Goal: Task Accomplishment & Management: Manage account settings

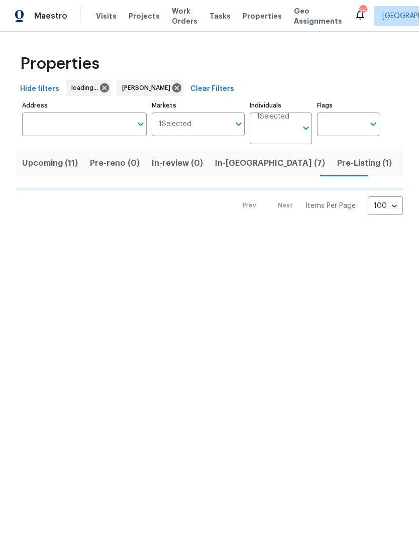
click at [56, 160] on span "Upcoming (11)" at bounding box center [50, 163] width 56 height 14
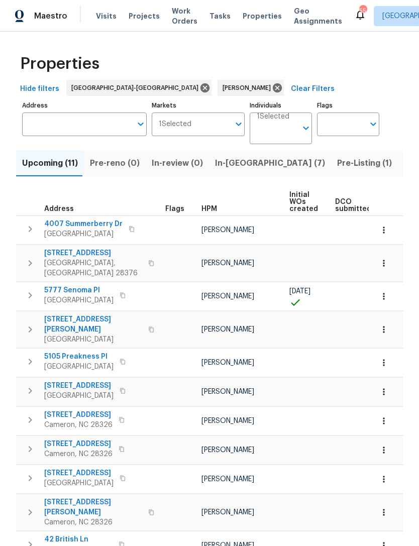
click at [40, 166] on span "Upcoming (11)" at bounding box center [50, 163] width 56 height 14
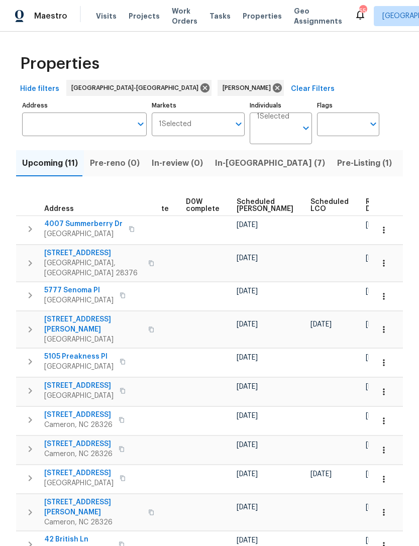
scroll to position [0, 253]
click at [248, 210] on span "Scheduled COE" at bounding box center [265, 205] width 57 height 14
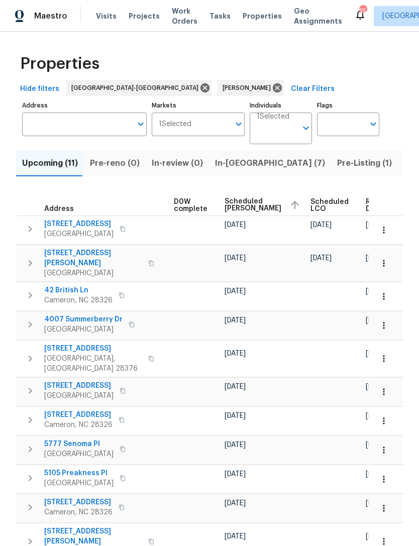
scroll to position [0, 265]
click at [234, 162] on span "In-reno (7)" at bounding box center [270, 163] width 110 height 14
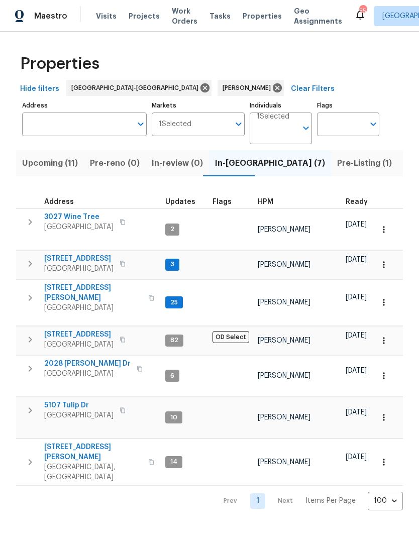
click at [313, 1] on div "Maestro Visits Projects Work Orders Tasks Properties Geo Assignments 55 Raleigh…" at bounding box center [209, 16] width 419 height 32
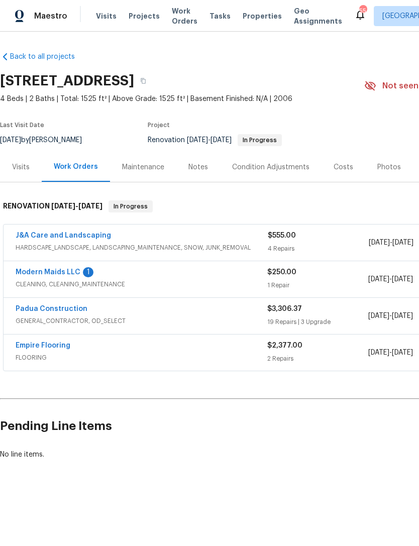
click at [77, 270] on link "Modern Maids LLC" at bounding box center [48, 272] width 65 height 7
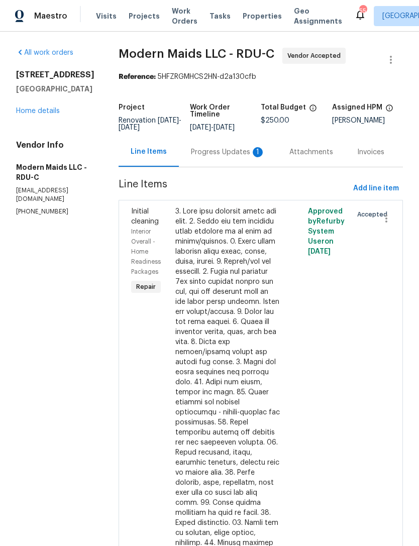
click at [236, 156] on div "Progress Updates 1" at bounding box center [228, 152] width 74 height 10
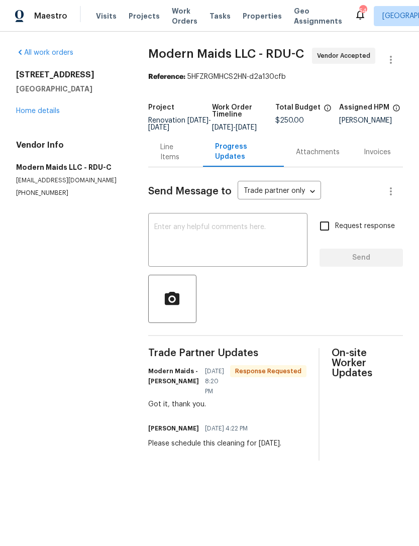
click at [47, 111] on link "Home details" at bounding box center [38, 111] width 44 height 7
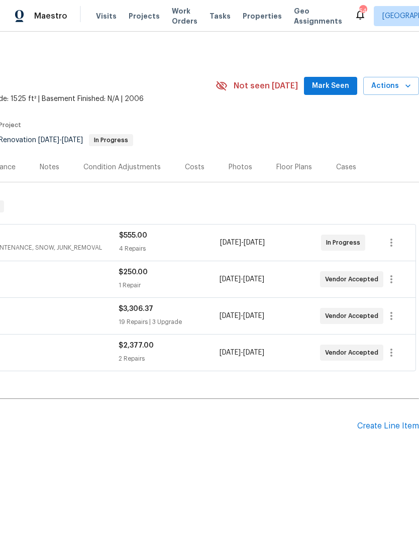
scroll to position [0, 149]
click at [346, 86] on span "Mark Seen" at bounding box center [330, 86] width 37 height 13
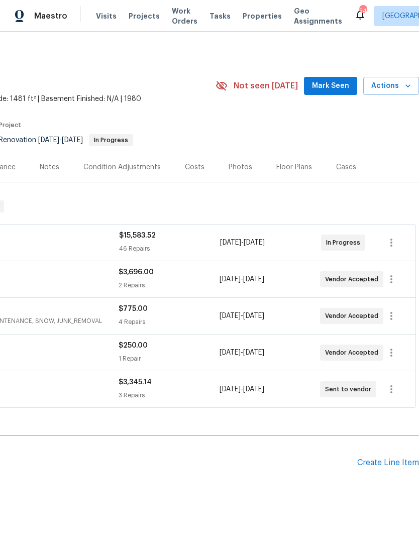
scroll to position [0, 149]
click at [341, 90] on span "Mark Seen" at bounding box center [330, 86] width 37 height 13
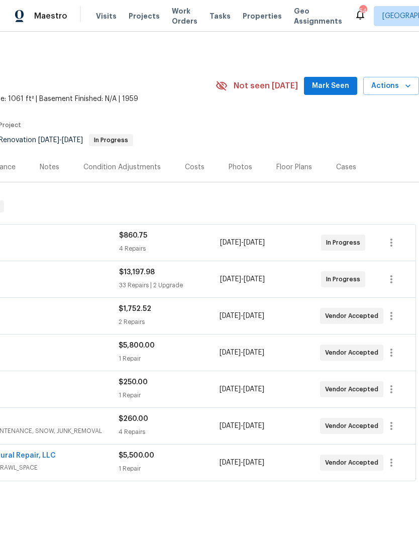
scroll to position [0, 149]
click at [337, 86] on span "Mark Seen" at bounding box center [330, 86] width 37 height 13
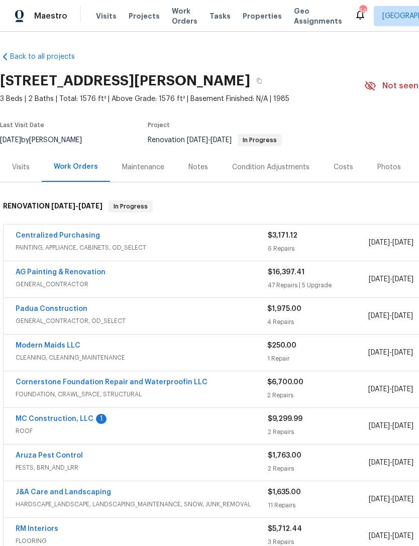
click at [79, 421] on link "MC Construction, LLC" at bounding box center [55, 419] width 78 height 7
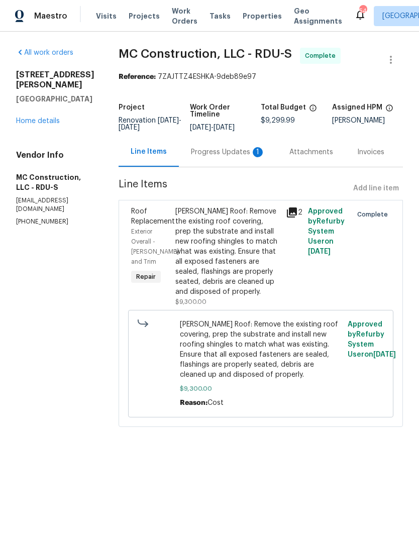
click at [219, 149] on div "Progress Updates 1" at bounding box center [228, 152] width 74 height 10
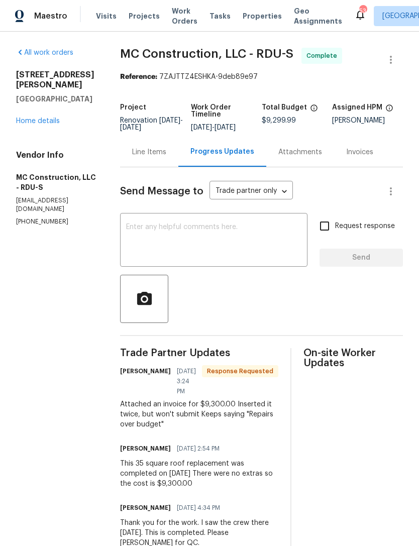
click at [153, 153] on div "Line Items" at bounding box center [149, 152] width 34 height 10
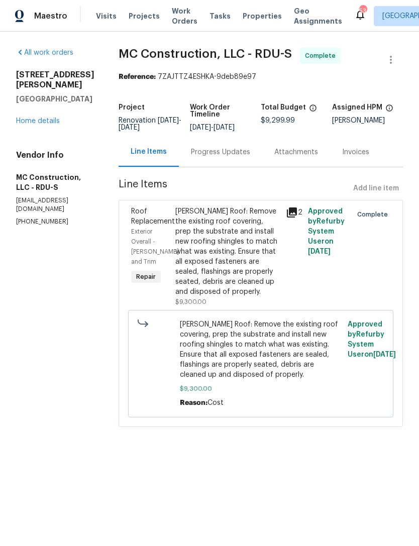
click at [205, 153] on div "Progress Updates" at bounding box center [220, 152] width 59 height 10
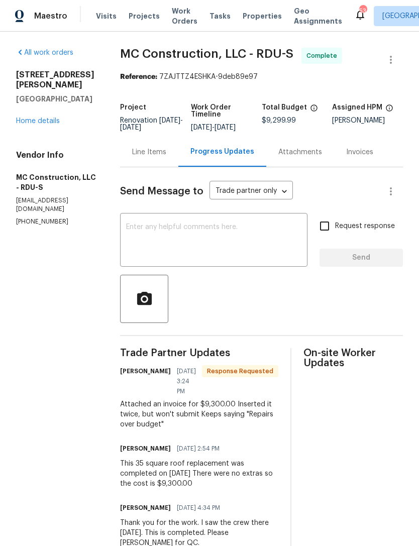
click at [148, 151] on div "Line Items" at bounding box center [149, 152] width 34 height 10
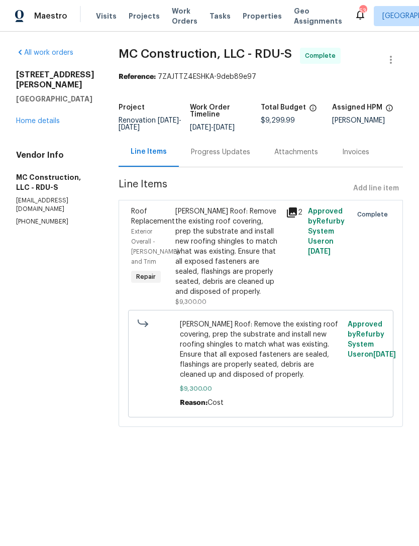
click at [33, 124] on link "Home details" at bounding box center [38, 121] width 44 height 7
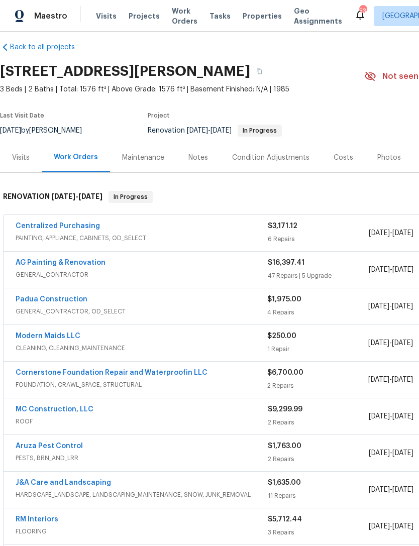
scroll to position [10, 0]
click at [58, 408] on link "MC Construction, LLC" at bounding box center [55, 409] width 78 height 7
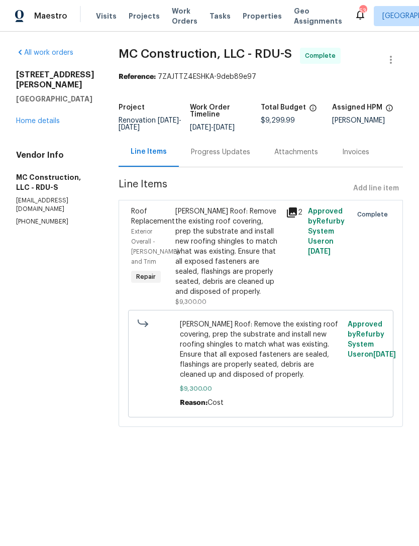
click at [235, 273] on div "[PERSON_NAME] Roof: Remove the existing roof covering, prep the substrate and i…" at bounding box center [227, 252] width 105 height 90
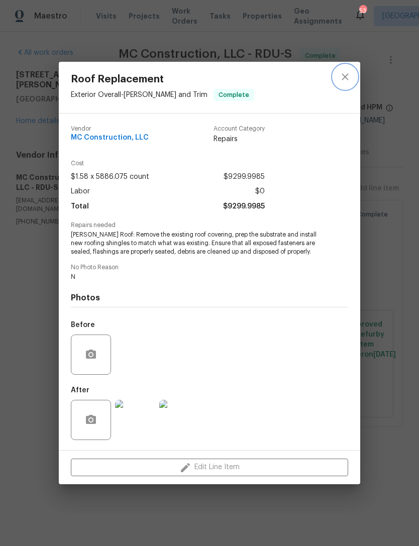
click at [345, 76] on icon "close" at bounding box center [345, 76] width 7 height 7
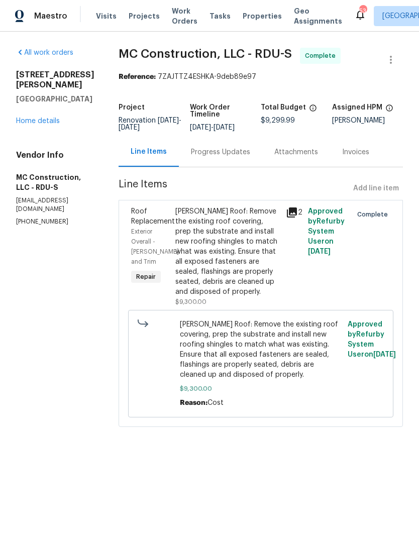
click at [201, 154] on div "Progress Updates" at bounding box center [220, 152] width 59 height 10
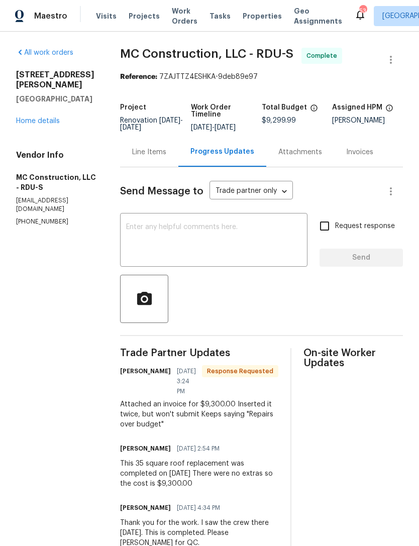
click at [213, 235] on textarea at bounding box center [213, 241] width 175 height 35
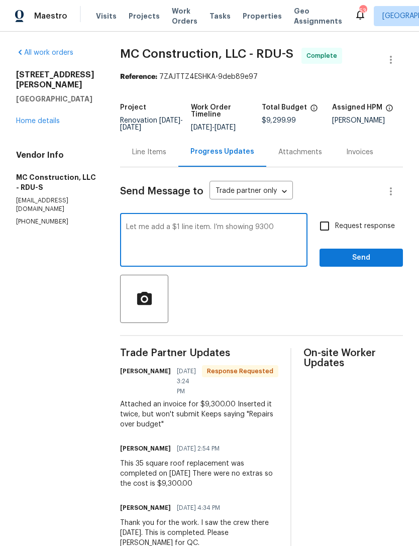
click at [252, 226] on textarea "Let me add a $1 line item. I’m showing 9300" at bounding box center [213, 241] width 175 height 35
click at [281, 228] on textarea "Let me add a $1 line item. I’m showing $9300" at bounding box center [213, 241] width 175 height 35
type textarea "Let me add a $1 line item. I’m showing $9300. But the system is showing $9299.9…"
click at [324, 227] on input "Request response" at bounding box center [324, 226] width 21 height 21
checkbox input "true"
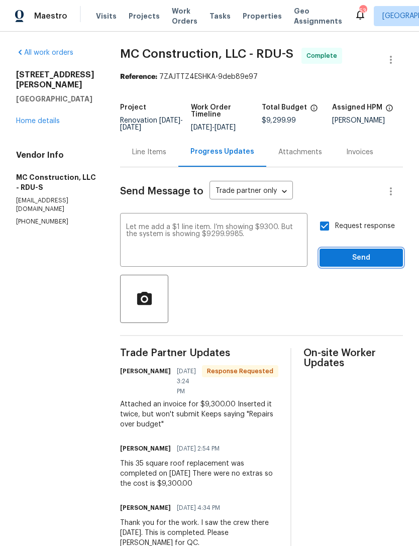
click at [367, 255] on span "Send" at bounding box center [361, 258] width 67 height 13
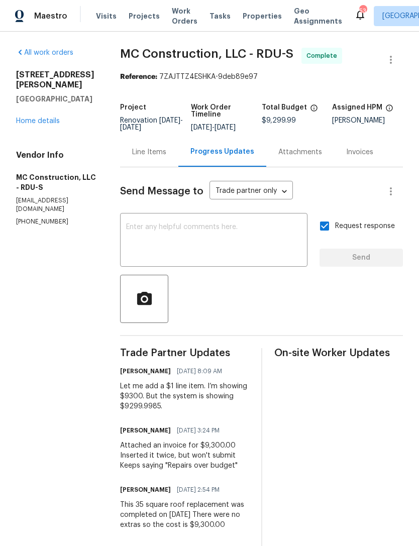
click at [43, 124] on link "Home details" at bounding box center [38, 121] width 44 height 7
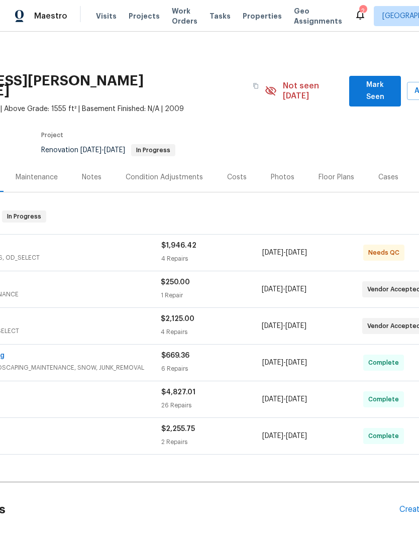
scroll to position [2, 138]
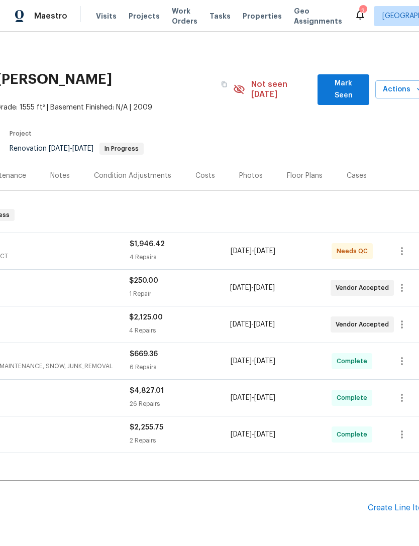
click at [337, 79] on span "Mark Seen" at bounding box center [344, 89] width 36 height 25
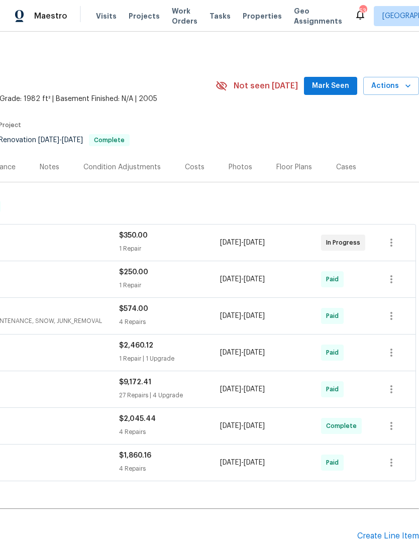
scroll to position [0, 149]
click at [336, 82] on span "Mark Seen" at bounding box center [330, 86] width 37 height 13
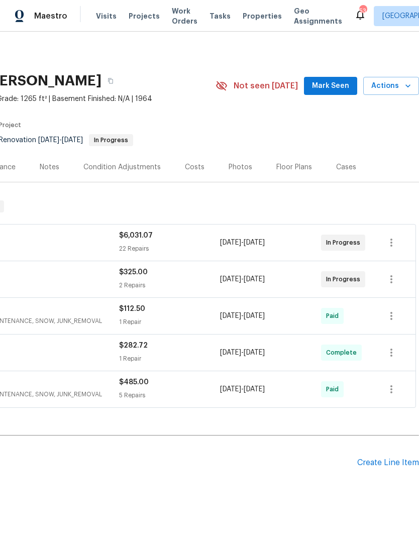
scroll to position [0, 149]
click at [332, 89] on span "Mark Seen" at bounding box center [330, 86] width 37 height 13
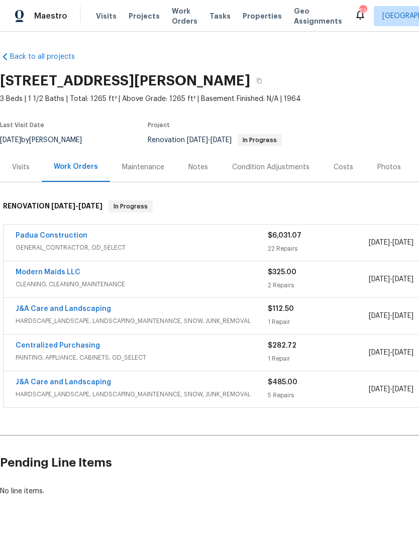
scroll to position [0, 0]
click at [121, 231] on div "Padua Construction" at bounding box center [142, 237] width 252 height 12
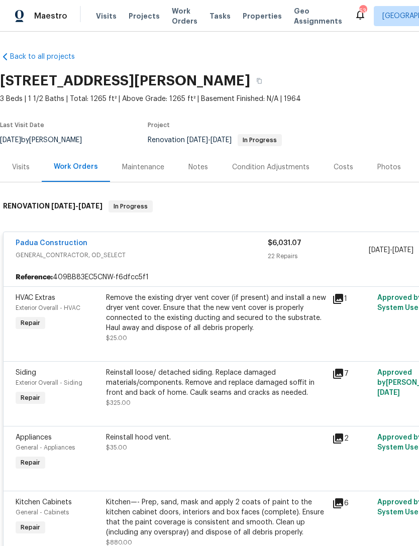
click at [72, 241] on link "Padua Construction" at bounding box center [52, 243] width 72 height 7
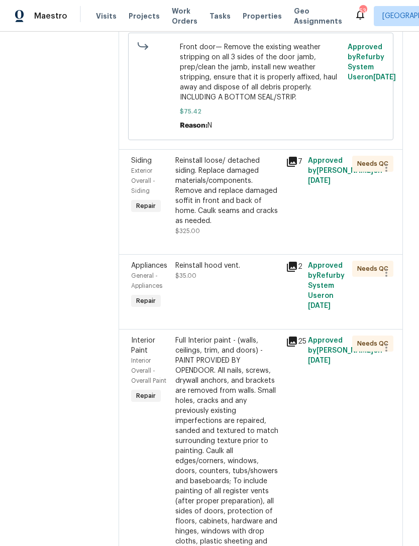
scroll to position [2454, 0]
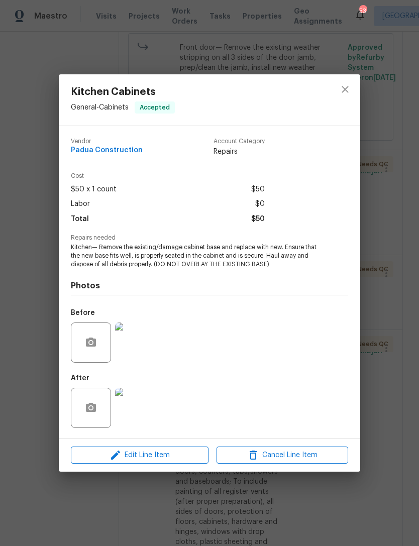
click at [141, 412] on img at bounding box center [135, 408] width 40 height 40
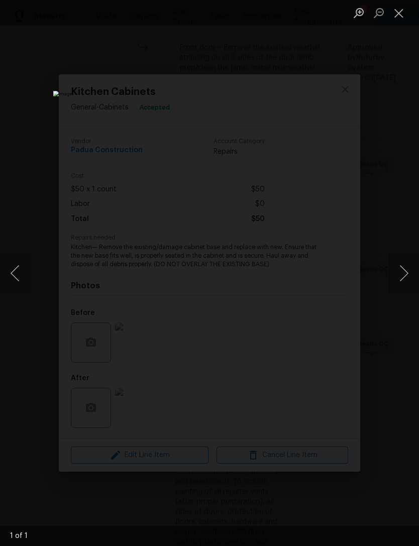
click at [397, 16] on button "Close lightbox" at bounding box center [399, 13] width 20 height 18
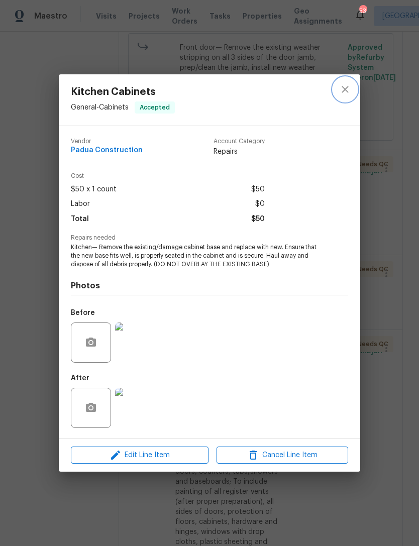
click at [355, 93] on button "close" at bounding box center [345, 89] width 24 height 24
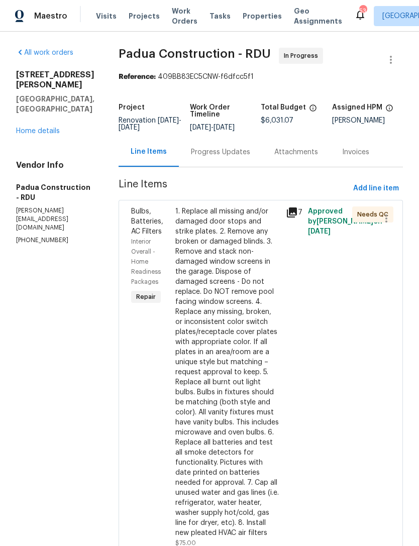
scroll to position [0, 0]
click at [32, 135] on link "Home details" at bounding box center [38, 131] width 44 height 7
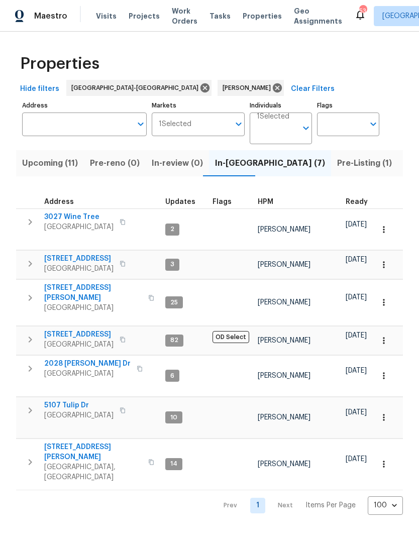
click at [52, 165] on span "Upcoming (11)" at bounding box center [50, 163] width 56 height 14
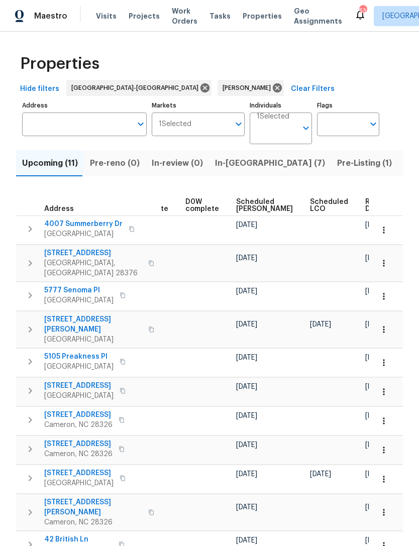
scroll to position [0, 253]
click at [247, 209] on span "Scheduled [PERSON_NAME]" at bounding box center [265, 205] width 57 height 14
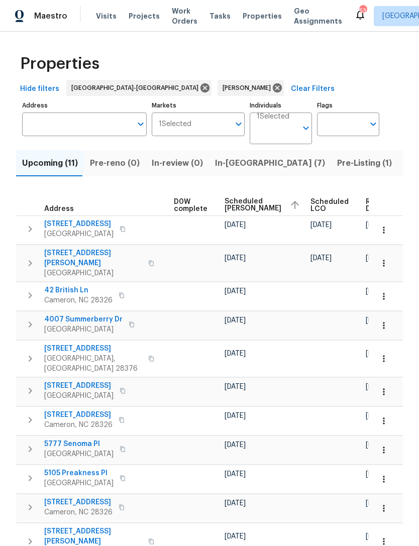
scroll to position [0, 265]
click at [384, 231] on icon "button" at bounding box center [384, 230] width 2 height 7
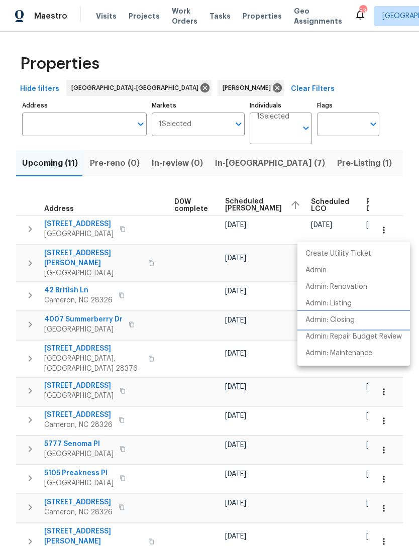
click at [342, 320] on p "Admin: Closing" at bounding box center [330, 320] width 49 height 11
click at [337, 64] on div at bounding box center [209, 273] width 419 height 546
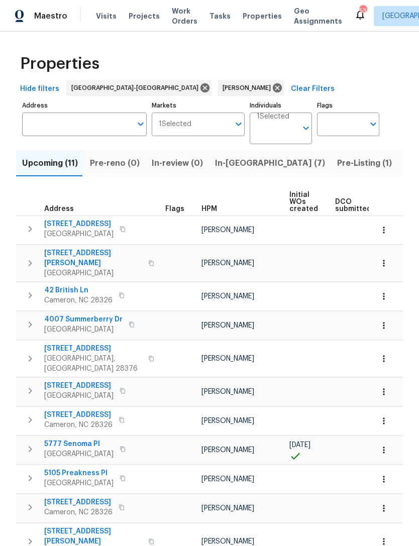
scroll to position [0, 0]
click at [126, 229] on icon "button" at bounding box center [123, 229] width 6 height 6
click at [126, 228] on icon "button" at bounding box center [123, 229] width 6 height 6
click at [129, 228] on button "button" at bounding box center [123, 229] width 12 height 14
